Goal: Check status: Check status

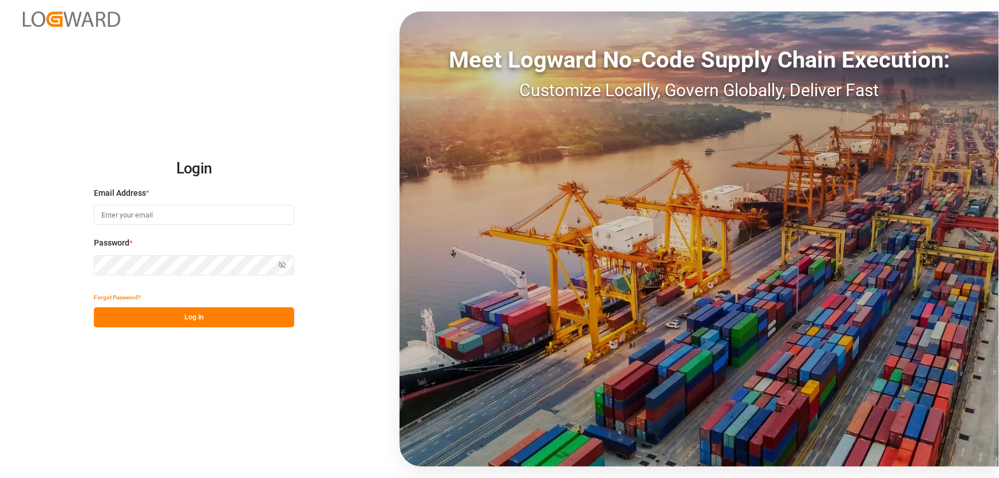
type input "[EMAIL_ADDRESS][PERSON_NAME][DOMAIN_NAME]"
click at [192, 316] on button "Log In" at bounding box center [194, 317] width 200 height 20
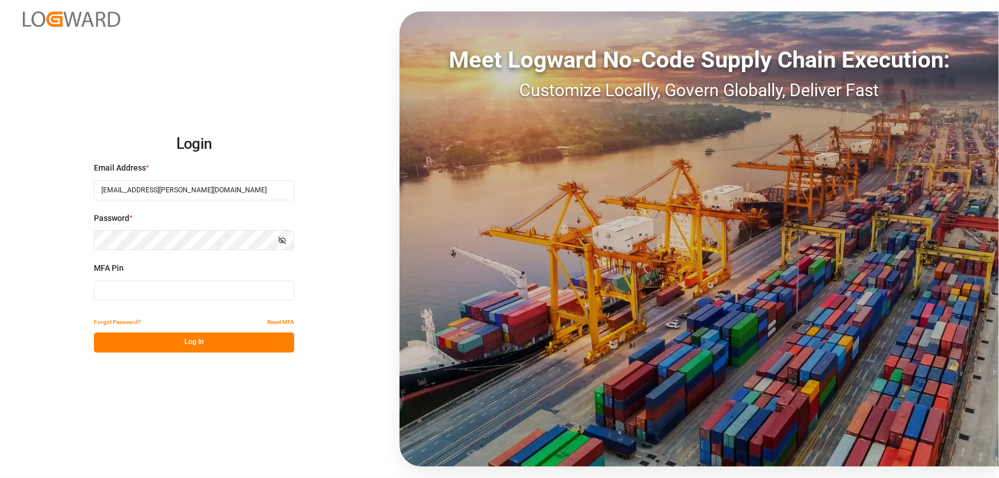
click at [133, 290] on input at bounding box center [194, 290] width 200 height 20
type input "201297"
click at [155, 338] on button "Log In" at bounding box center [194, 342] width 200 height 20
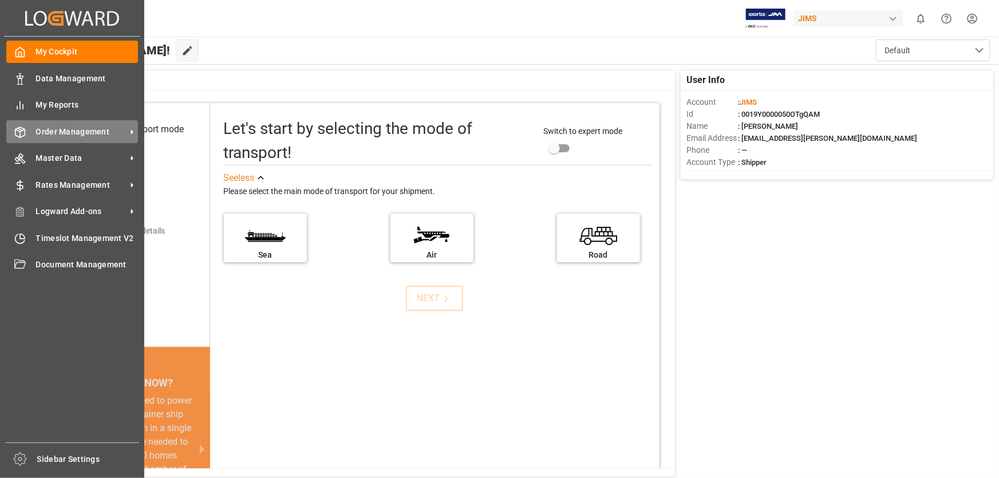
click at [72, 128] on span "Order Management" at bounding box center [81, 132] width 90 height 12
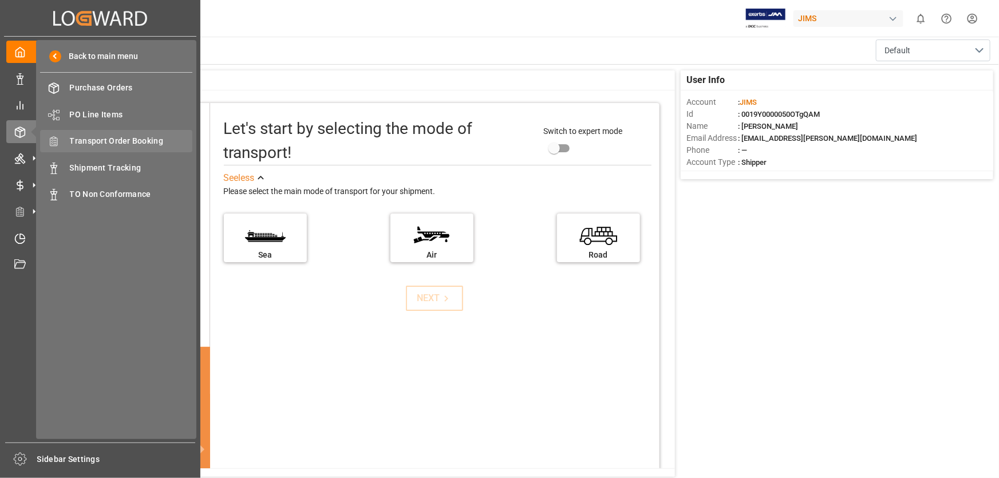
click at [116, 141] on span "Transport Order Booking" at bounding box center [131, 141] width 123 height 12
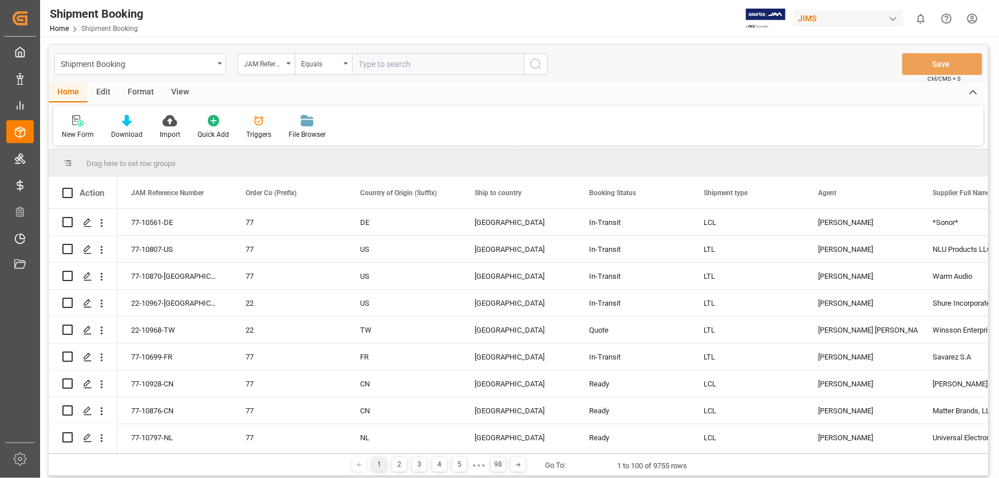
click at [378, 62] on input "text" at bounding box center [438, 64] width 172 height 22
paste input "77-9292-DE"
type input "77-9292-DE"
click at [533, 62] on icon "search button" at bounding box center [536, 64] width 14 height 14
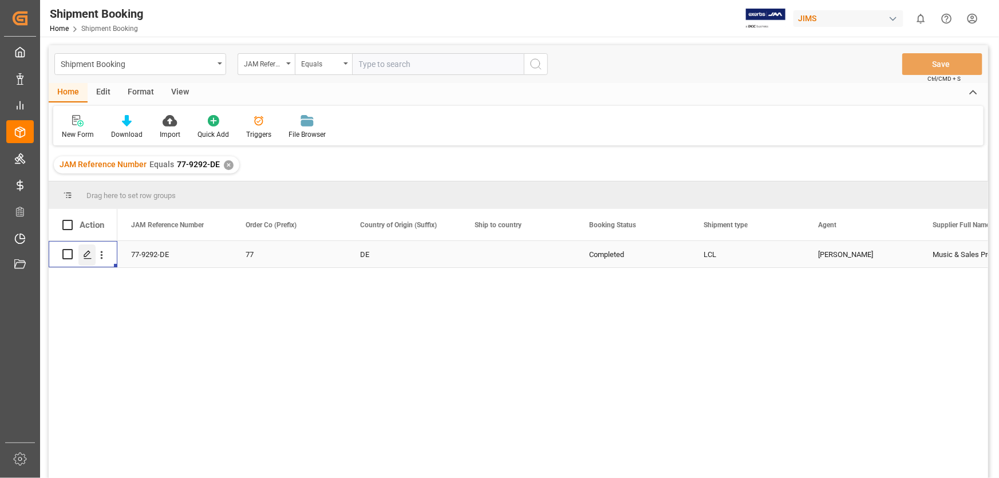
click at [86, 255] on icon "Press SPACE to select this row." at bounding box center [87, 254] width 9 height 9
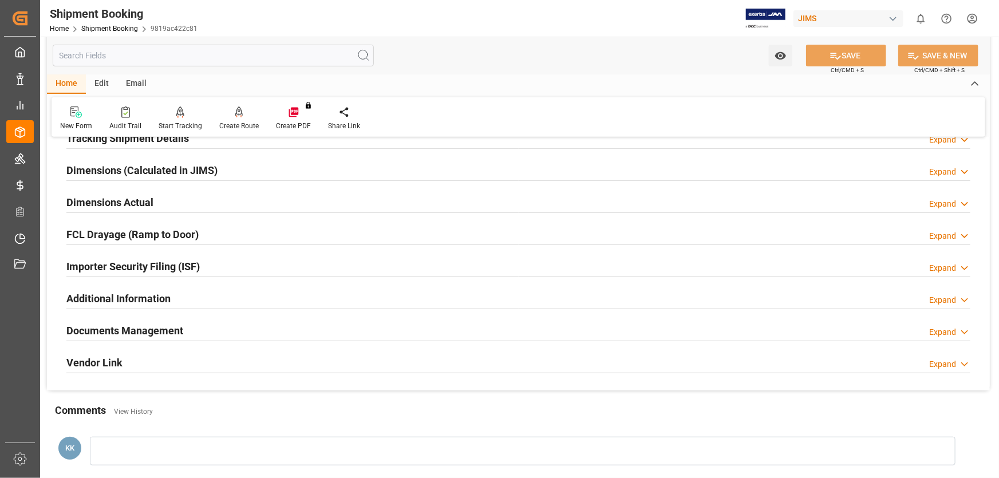
scroll to position [260, 0]
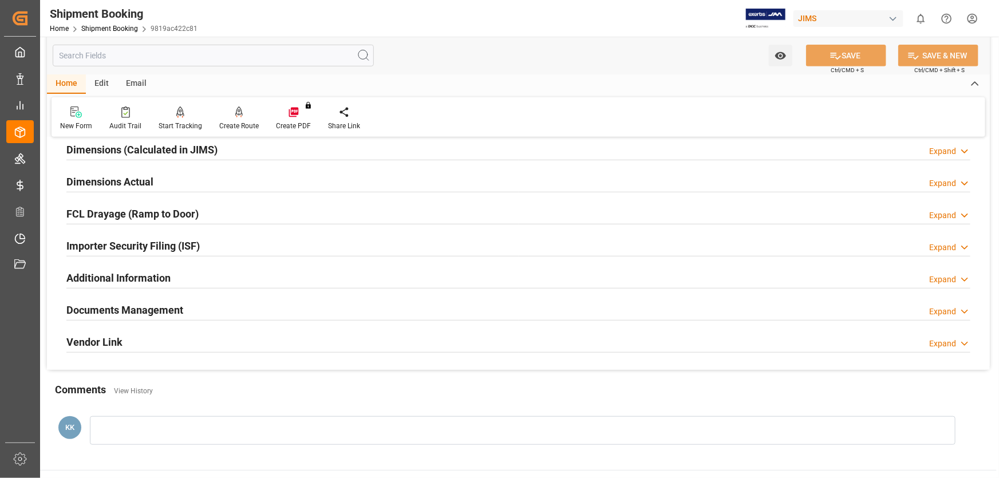
click at [119, 306] on h2 "Documents Management" at bounding box center [124, 309] width 117 height 15
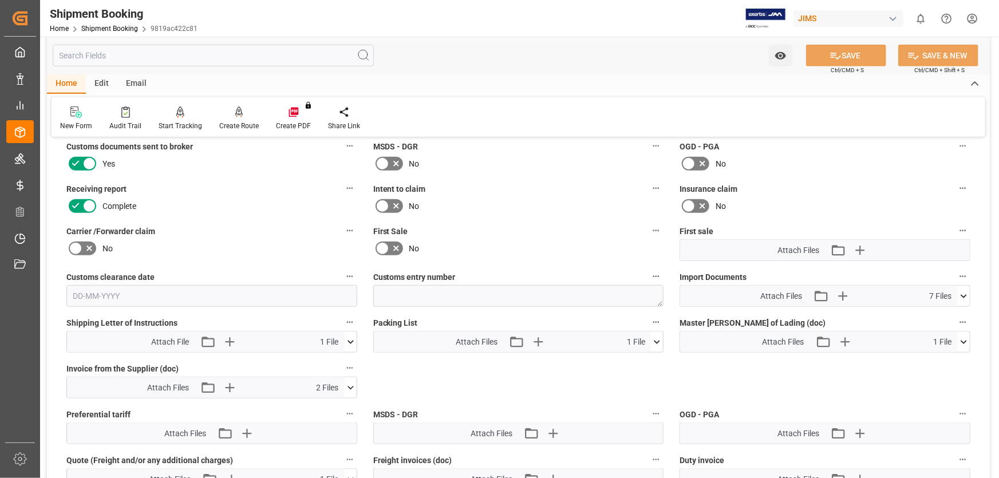
scroll to position [520, 0]
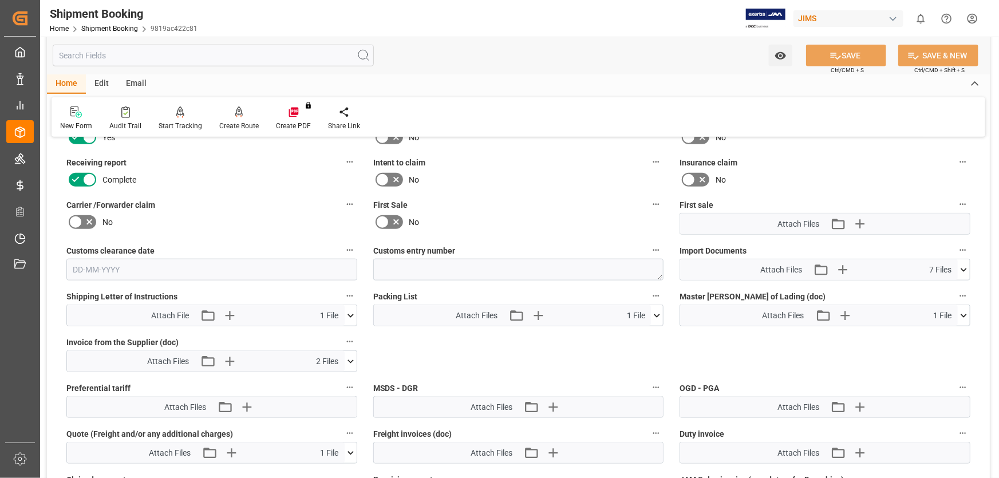
click at [961, 268] on icon at bounding box center [963, 269] width 6 height 3
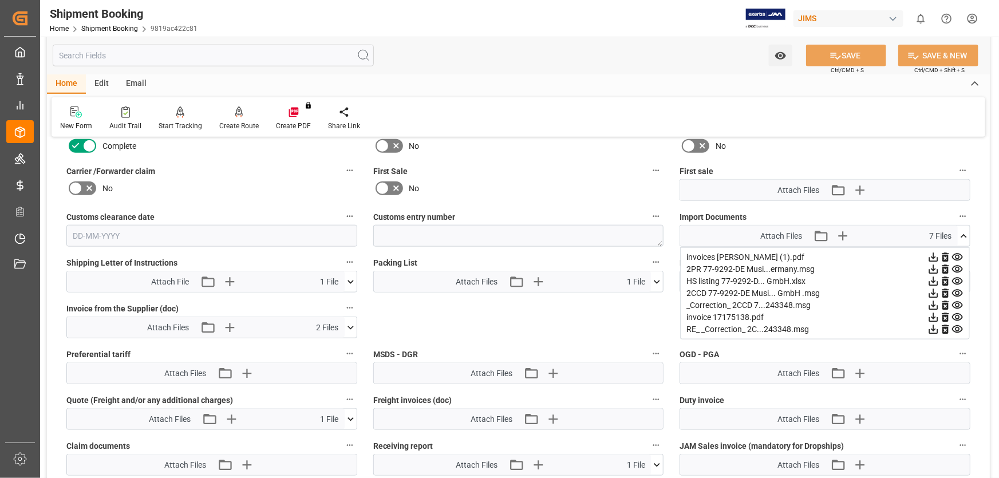
scroll to position [572, 0]
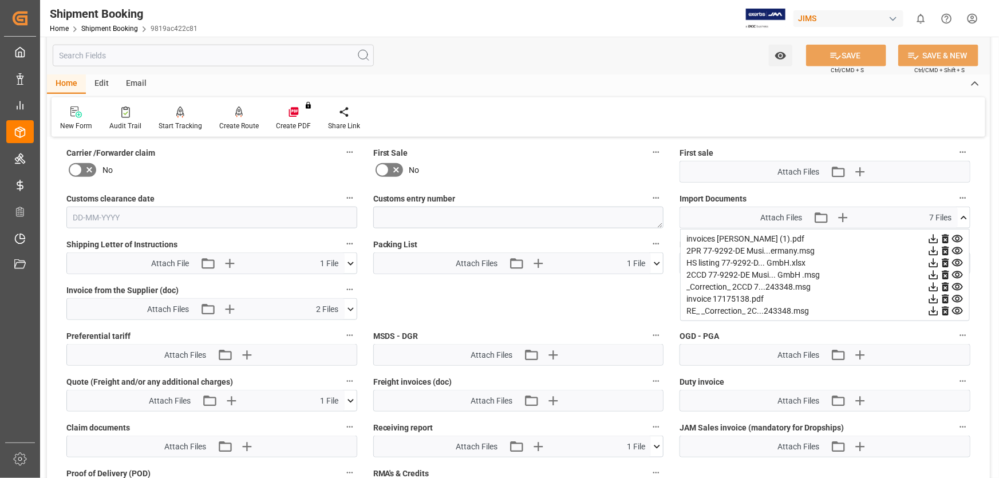
click at [933, 282] on icon at bounding box center [933, 287] width 12 height 12
